Goal: Transaction & Acquisition: Purchase product/service

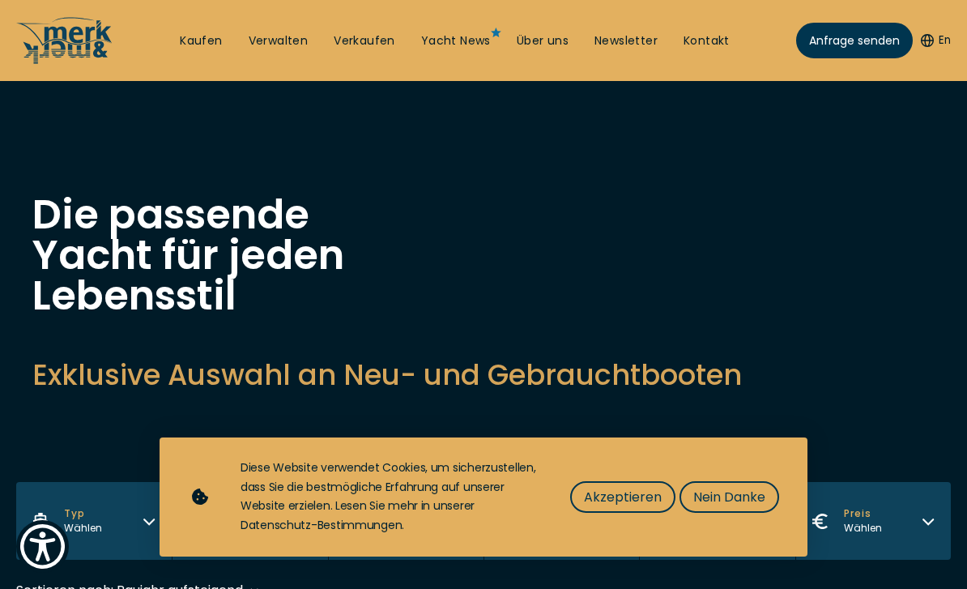
click at [746, 486] on button "Nein Danke" at bounding box center [729, 497] width 100 height 32
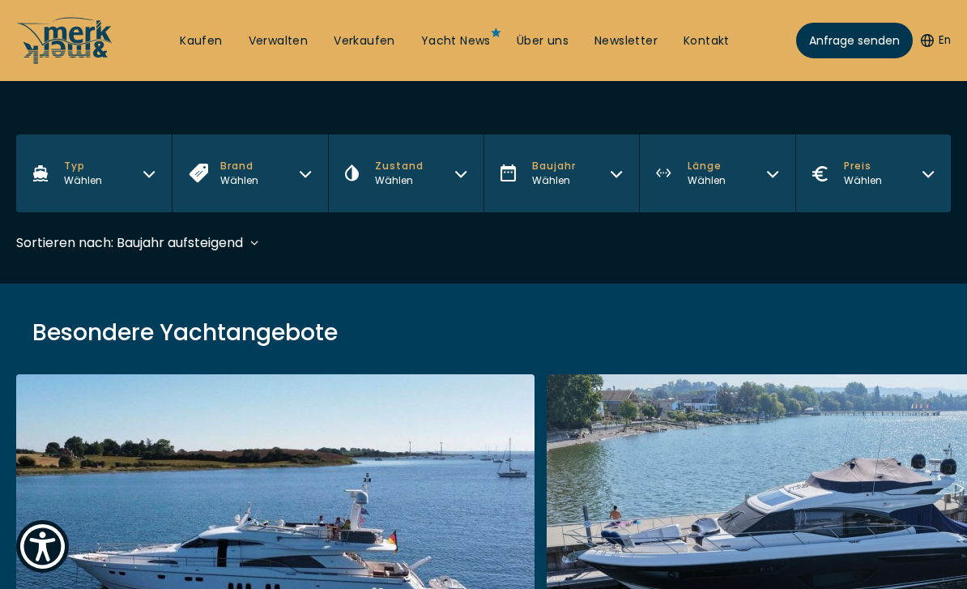
scroll to position [345, 0]
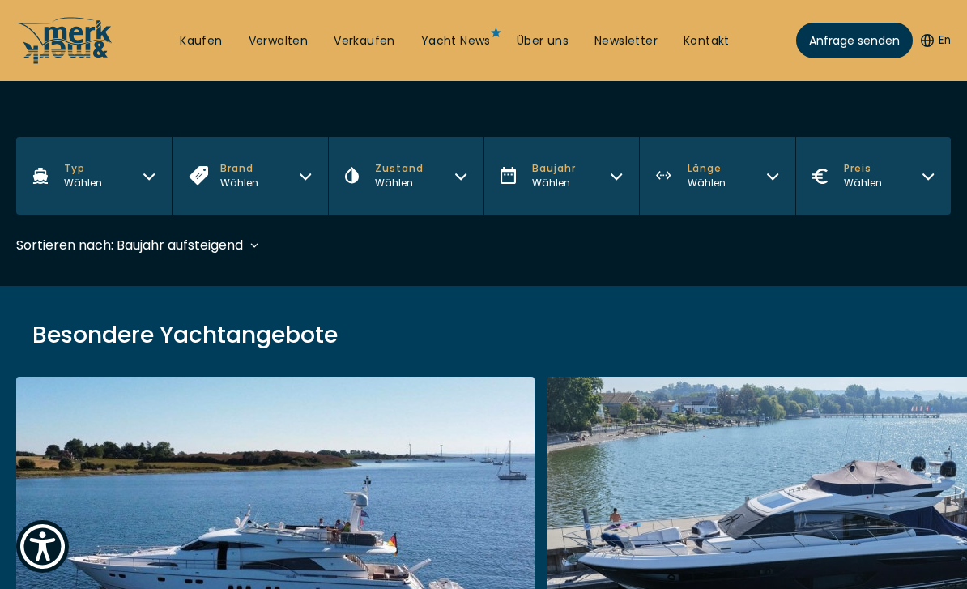
click at [89, 197] on button "Typ Wählen" at bounding box center [93, 176] width 155 height 78
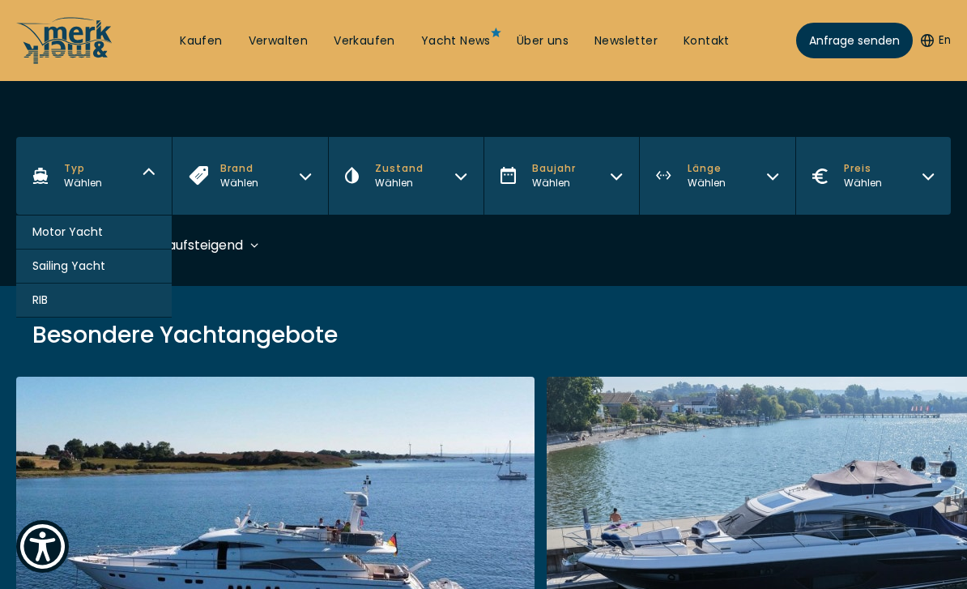
click at [57, 283] on button "Sailing Yacht" at bounding box center [93, 266] width 155 height 34
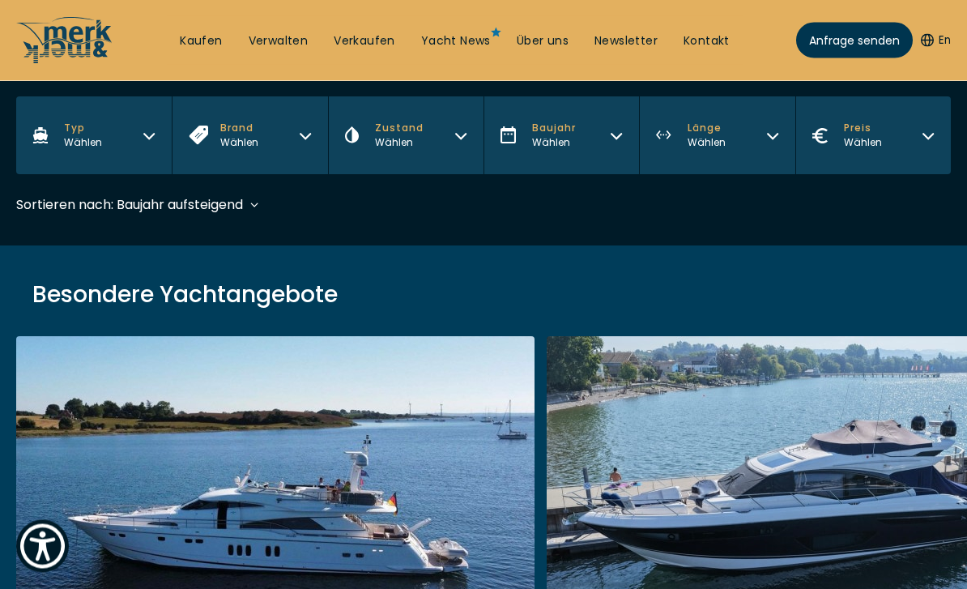
scroll to position [482, 0]
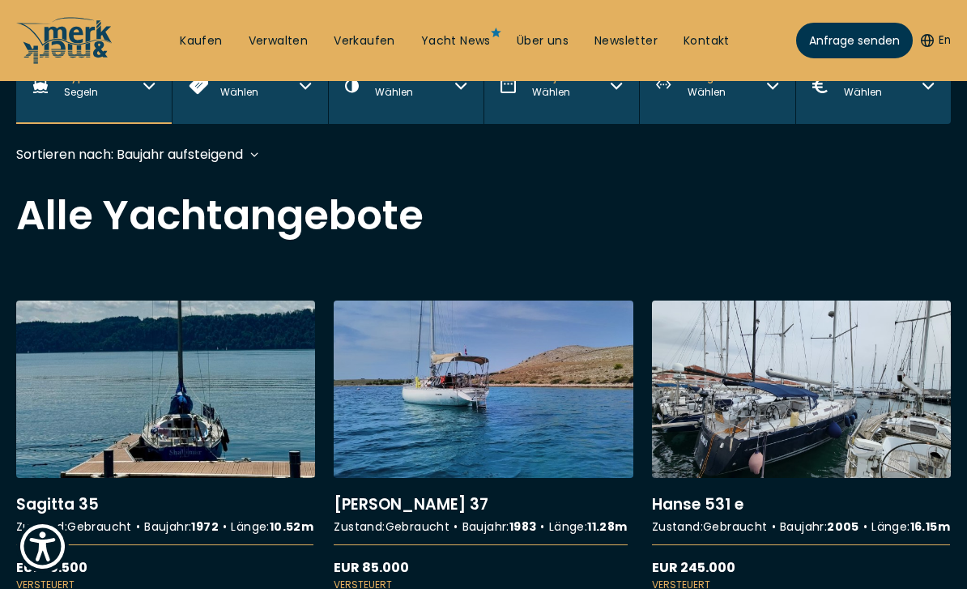
scroll to position [435, 0]
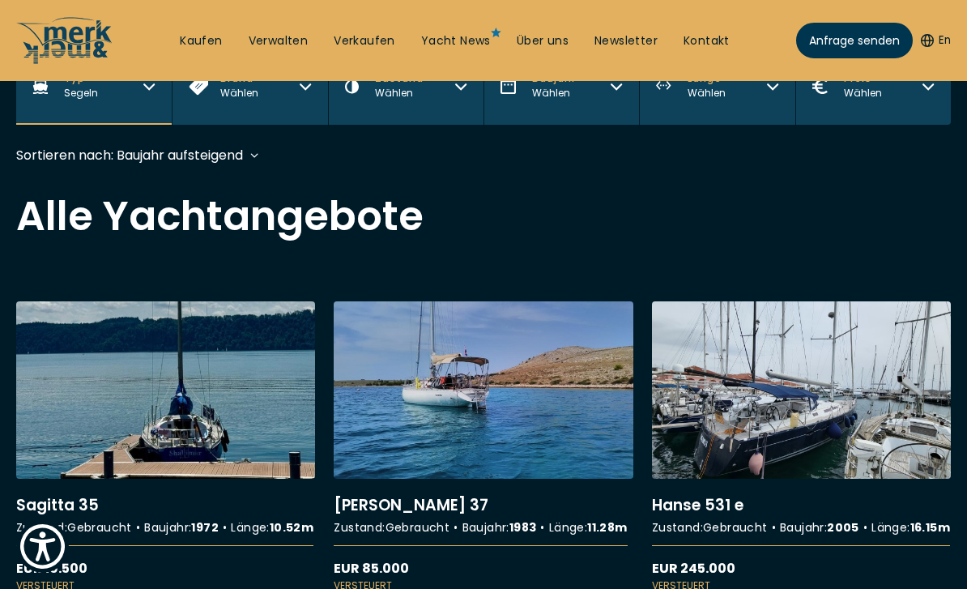
click at [207, 404] on link "More details about Sagitta 35" at bounding box center [165, 446] width 299 height 291
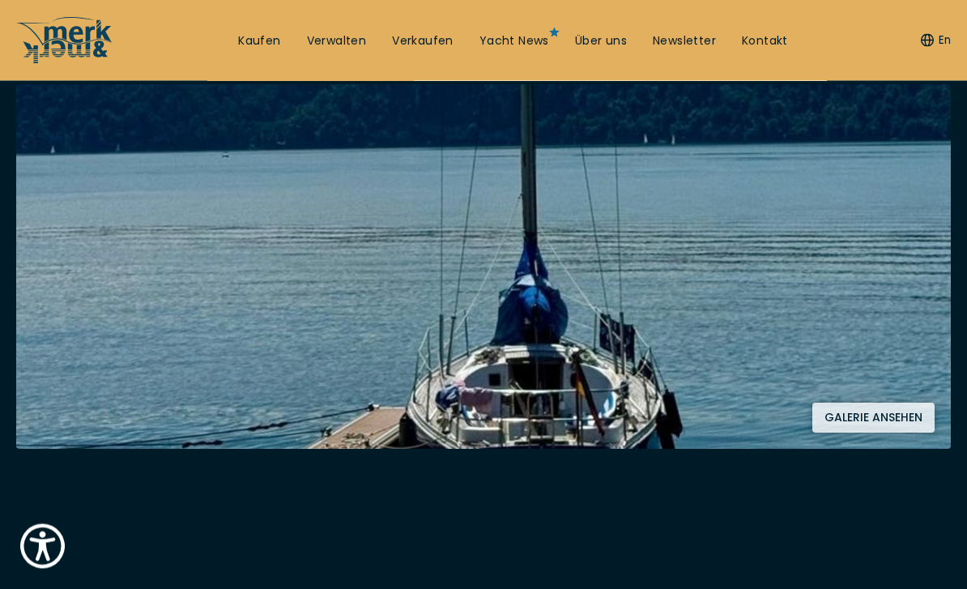
scroll to position [333, 0]
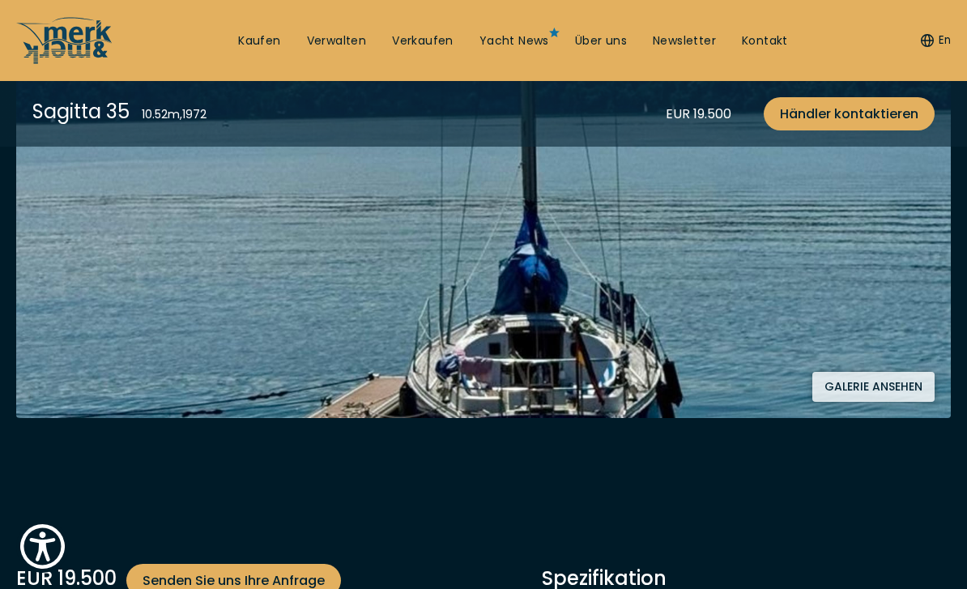
click at [874, 381] on button "Galerie ansehen" at bounding box center [873, 387] width 122 height 30
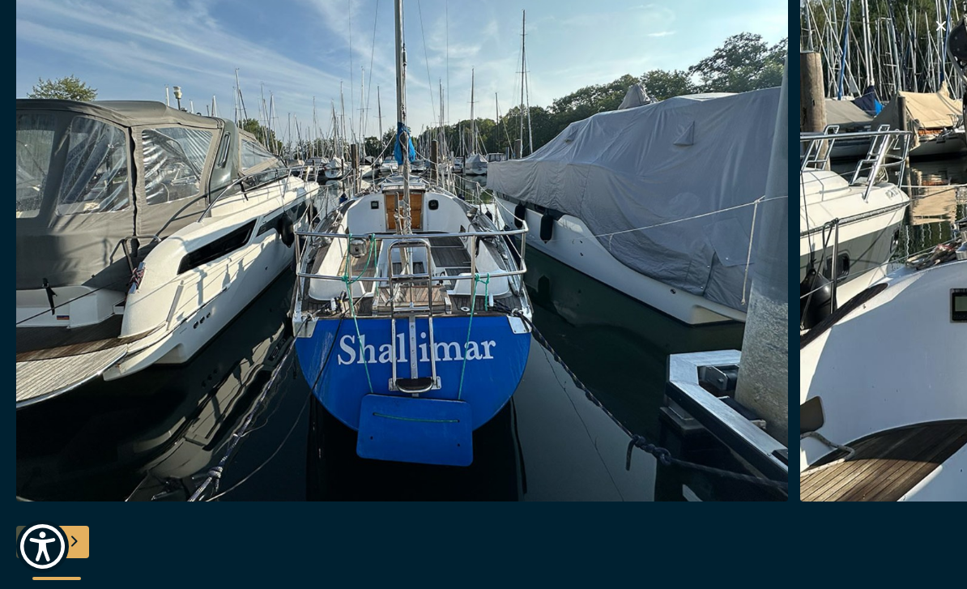
scroll to position [206, 0]
click at [944, 23] on icon "button" at bounding box center [941, 26] width 10 height 10
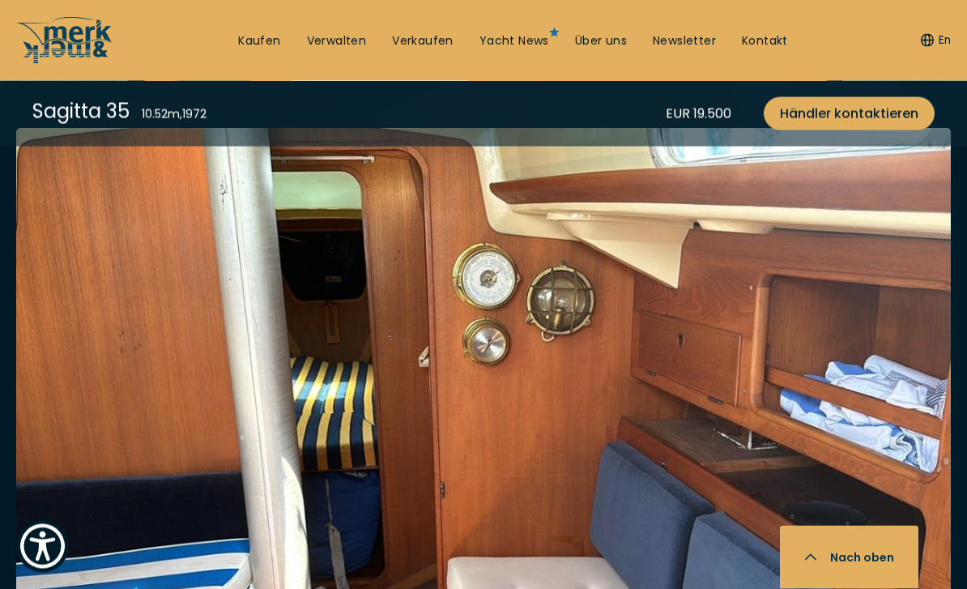
scroll to position [3040, 0]
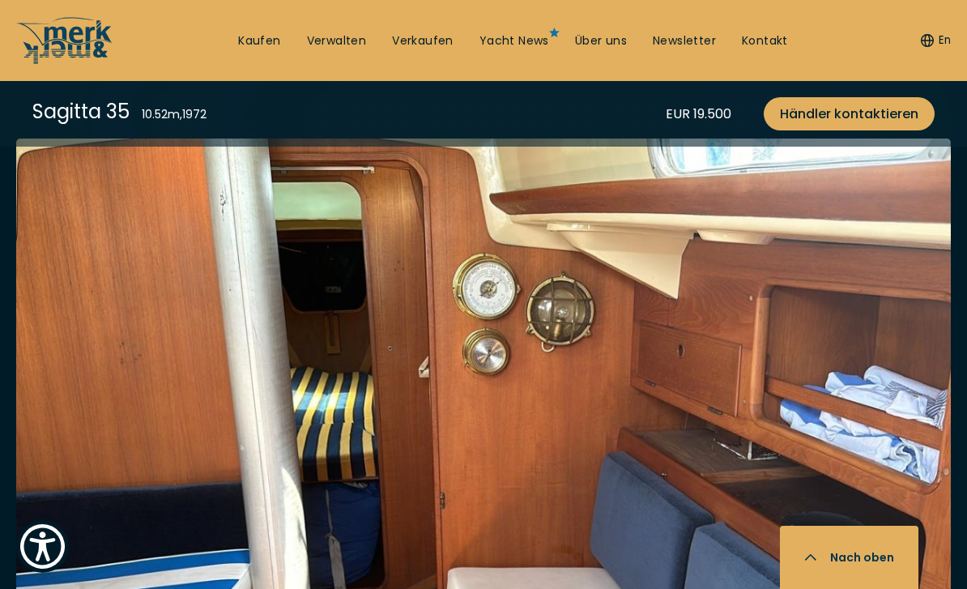
click at [589, 444] on img at bounding box center [483, 451] width 934 height 627
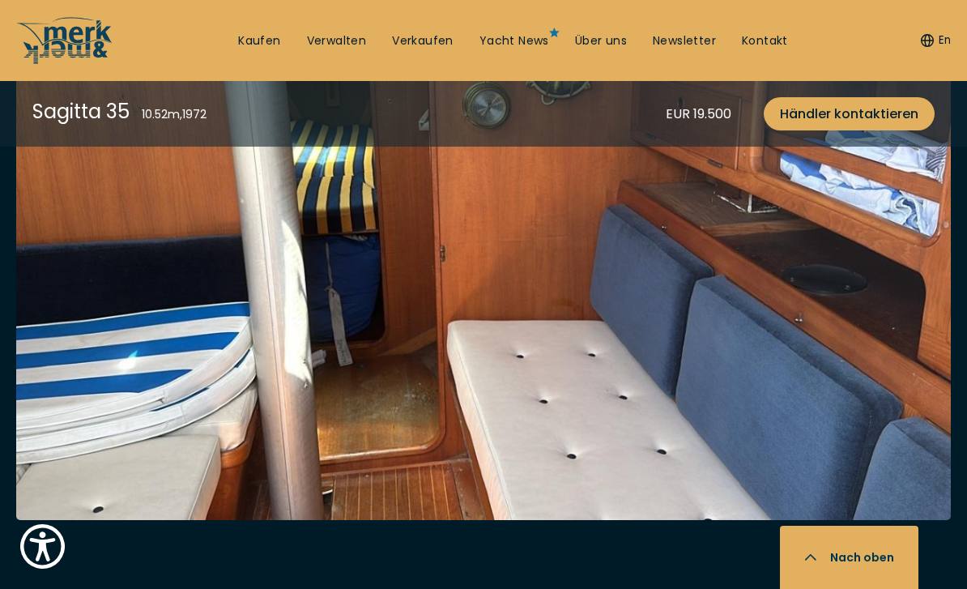
scroll to position [3232, 0]
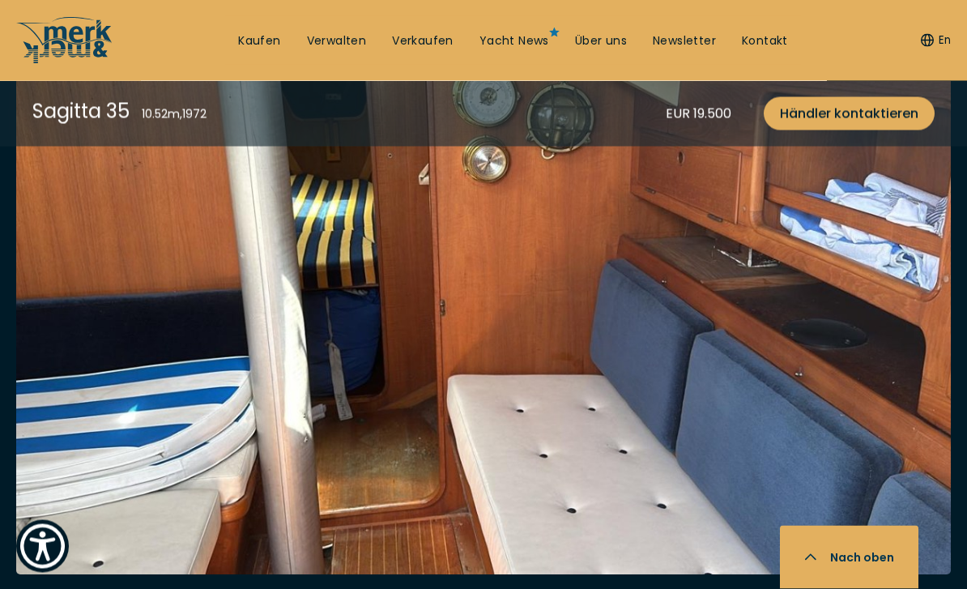
click at [669, 368] on img at bounding box center [483, 260] width 934 height 627
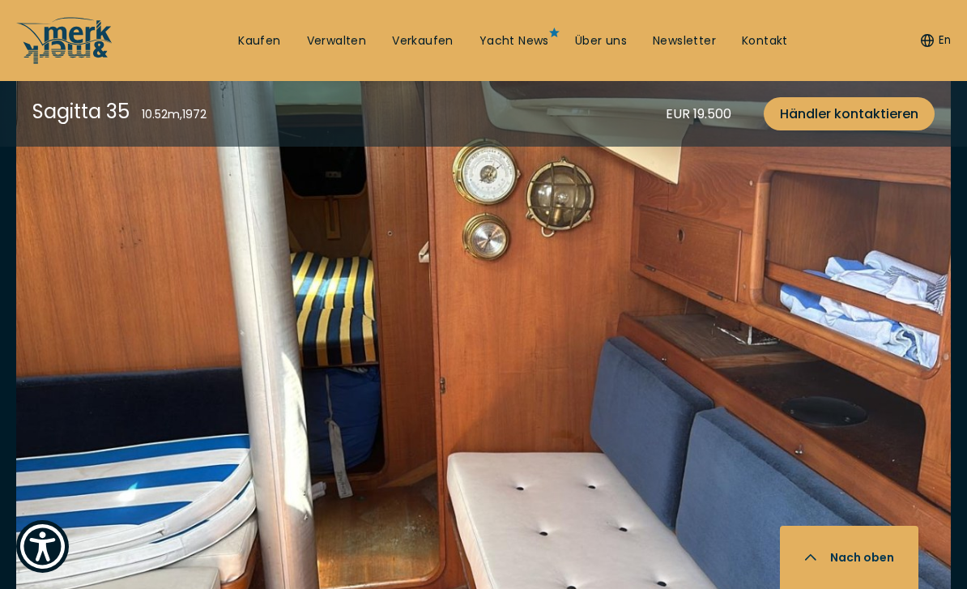
scroll to position [3137, 0]
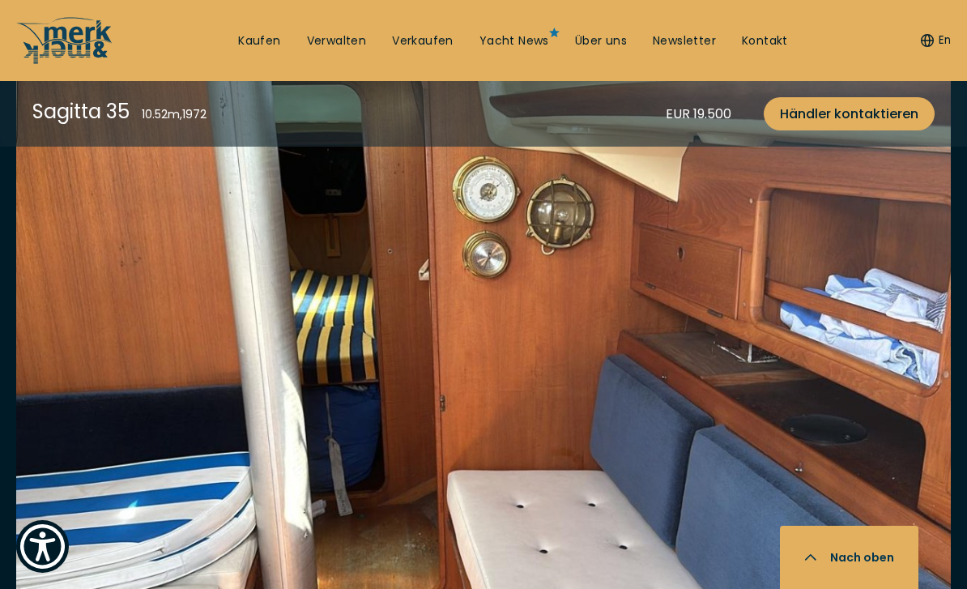
click at [622, 426] on img at bounding box center [483, 354] width 934 height 627
click at [657, 395] on img at bounding box center [483, 354] width 934 height 627
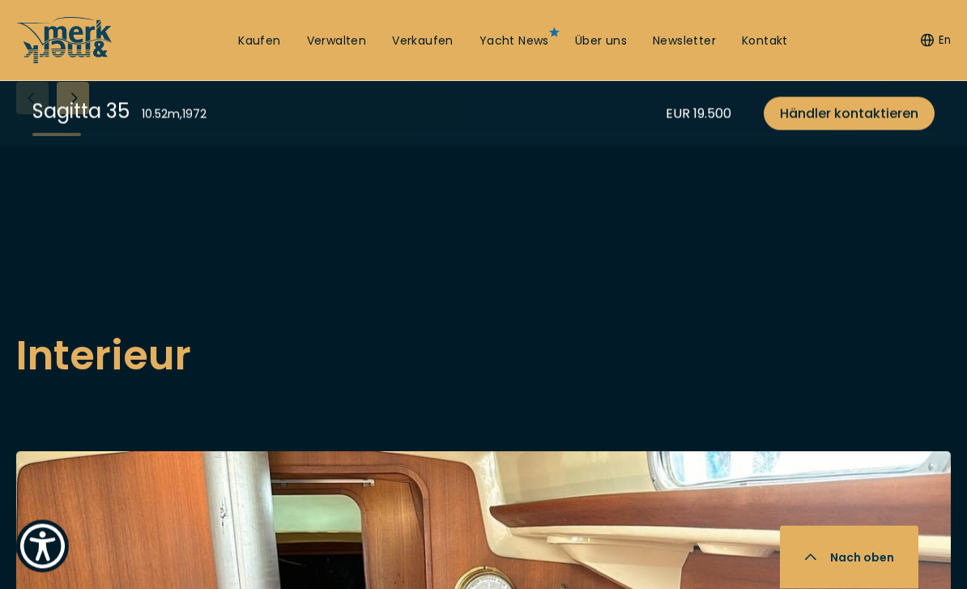
scroll to position [2725, 0]
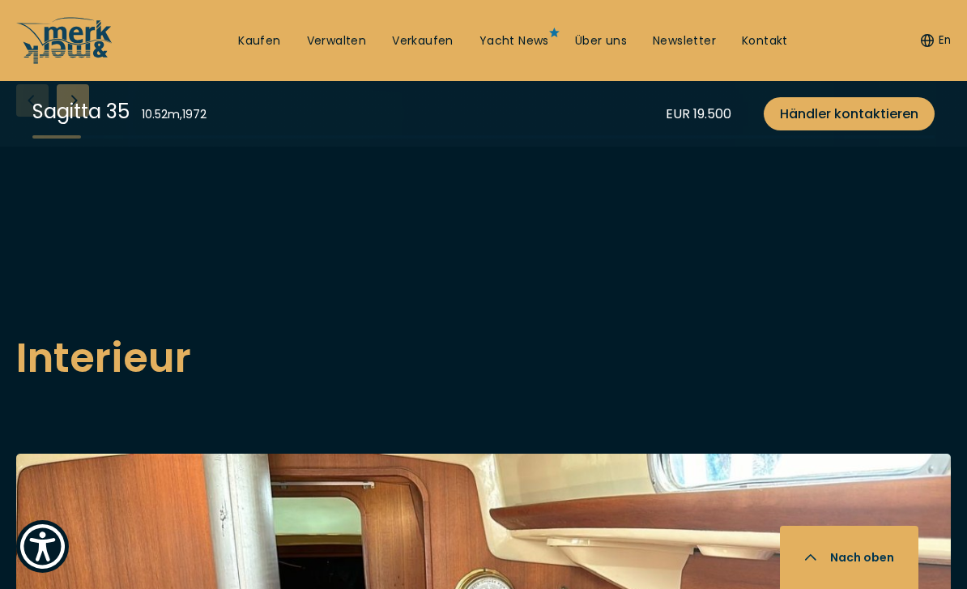
click at [740, 373] on div "Sagitta 35 10.52 m , 1972 EUR 19.500 Händler kontaktieren Sagitta 35 Neues List…" at bounding box center [483, 240] width 967 height 5543
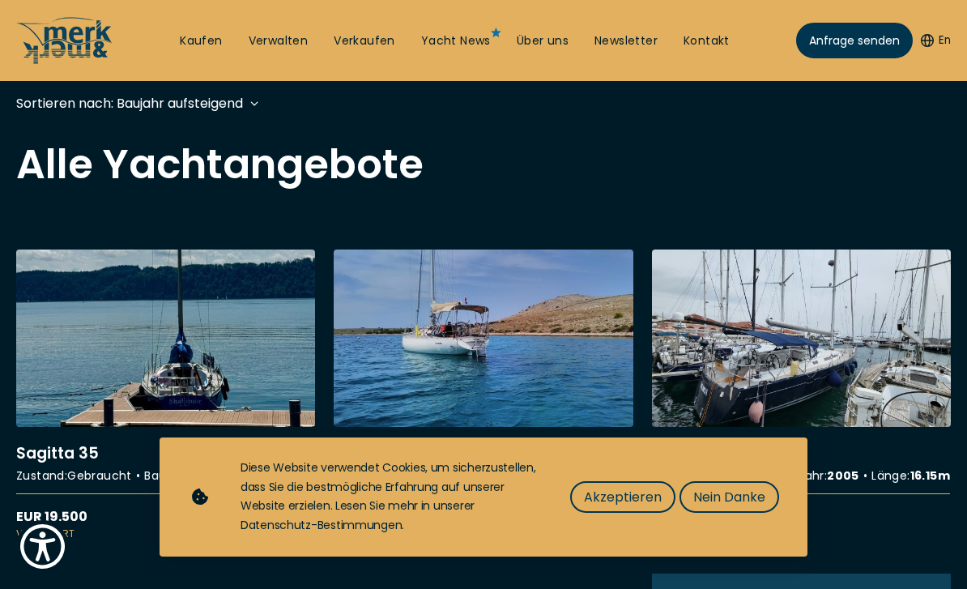
click at [725, 509] on button "Nein Danke" at bounding box center [729, 497] width 100 height 32
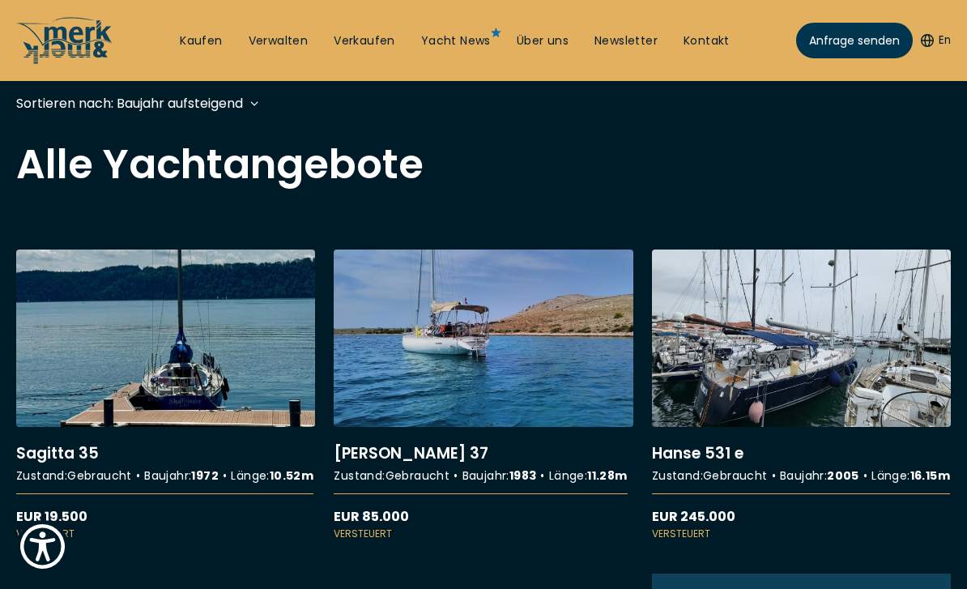
click at [773, 359] on link "More details about [PERSON_NAME] 531 e" at bounding box center [801, 394] width 299 height 291
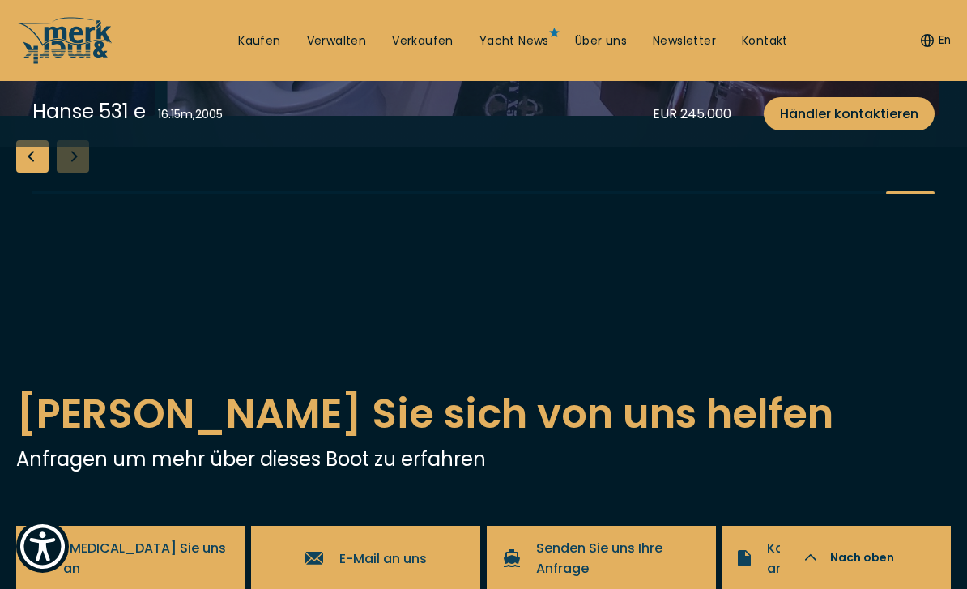
scroll to position [2798, 0]
